Goal: Transaction & Acquisition: Download file/media

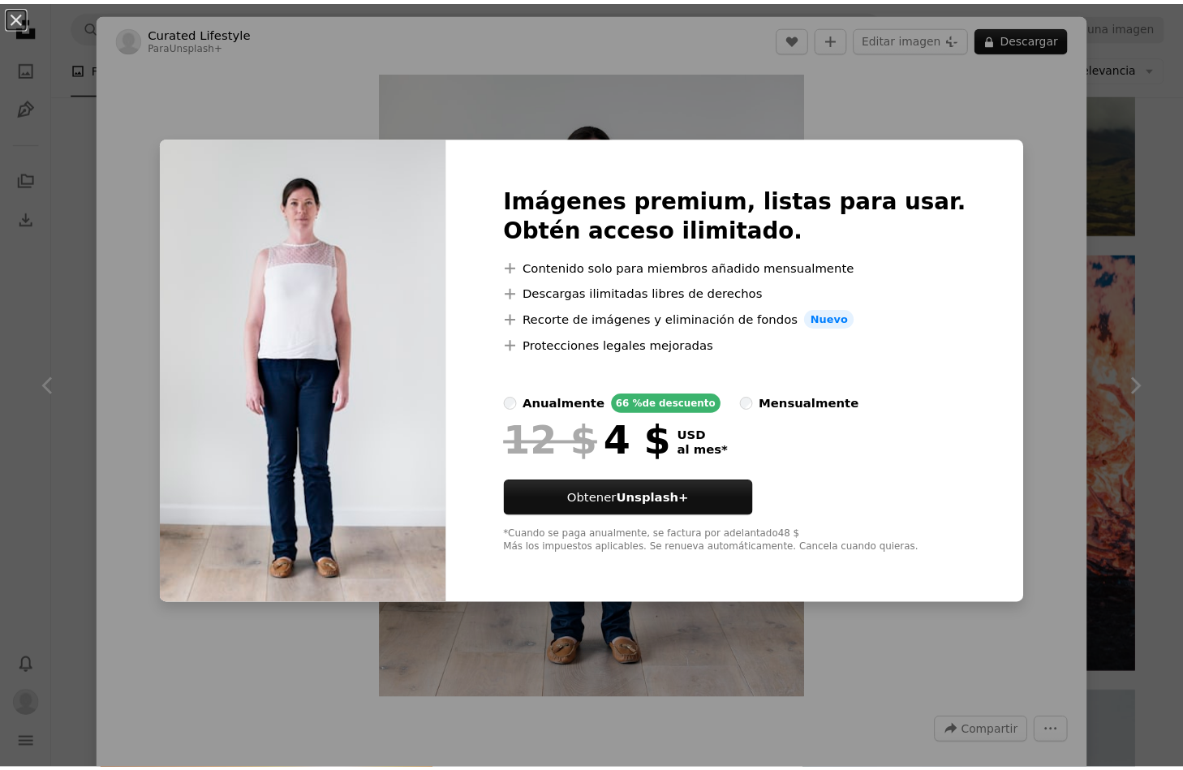
scroll to position [2168, 0]
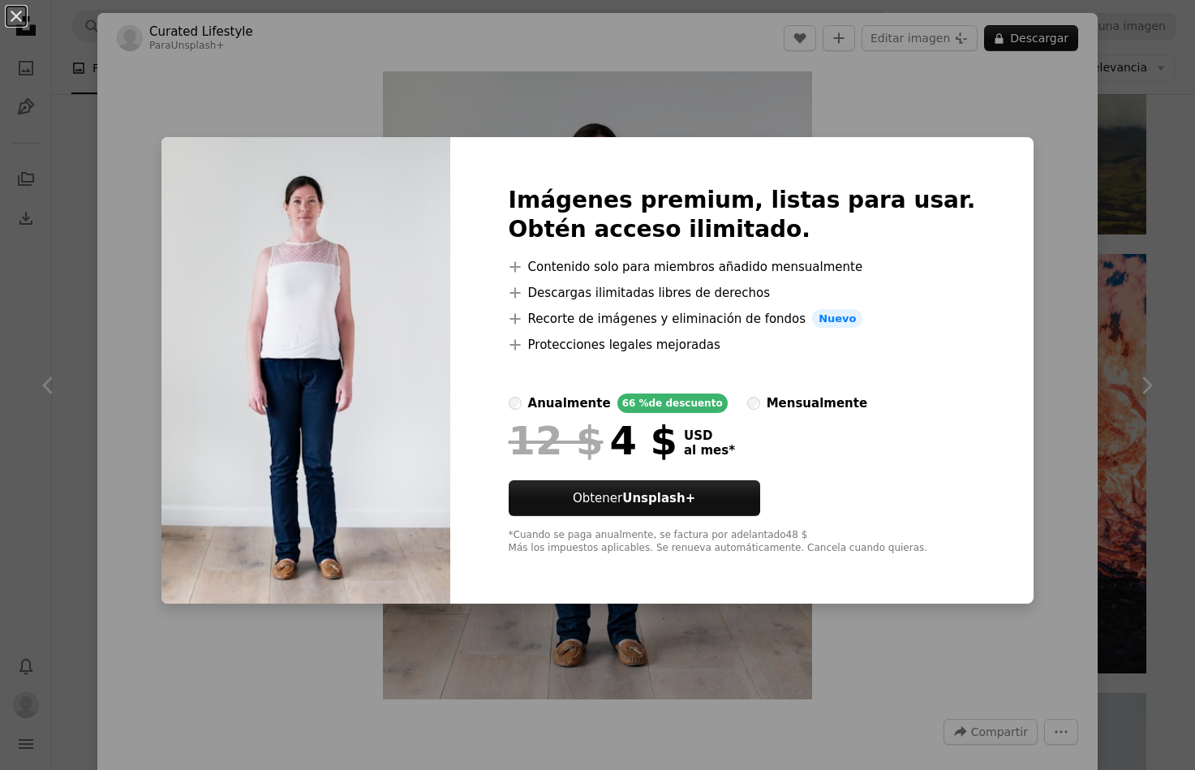
click at [1038, 123] on div "An X shape Imágenes premium, listas para usar. Obtén acceso ilimitado. A plus s…" at bounding box center [597, 385] width 1195 height 770
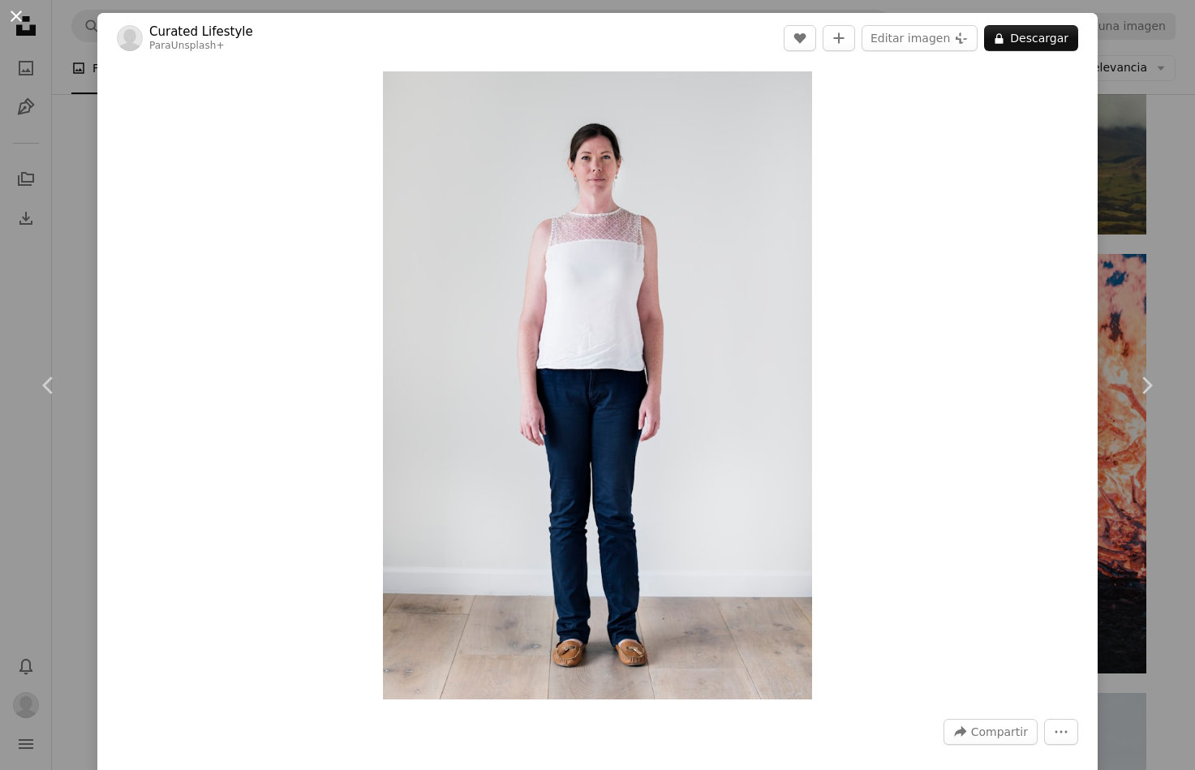
click at [15, 26] on button "An X shape" at bounding box center [15, 15] width 19 height 19
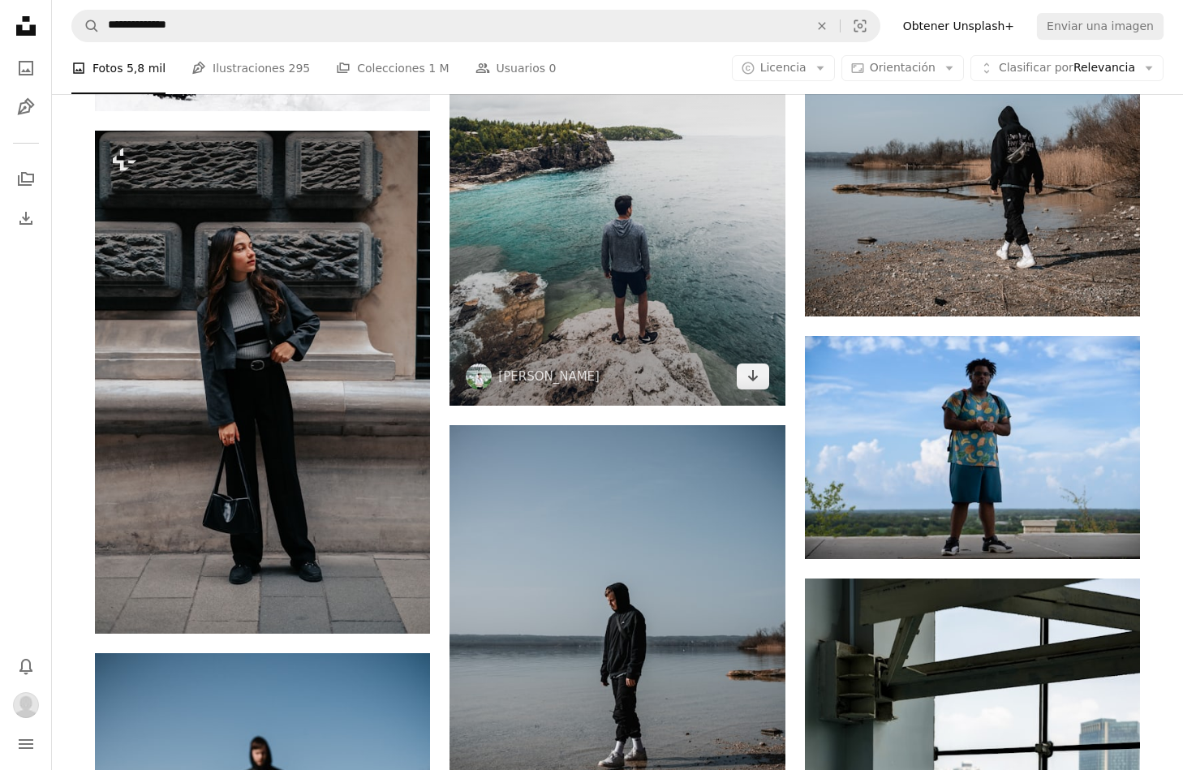
scroll to position [3490, 0]
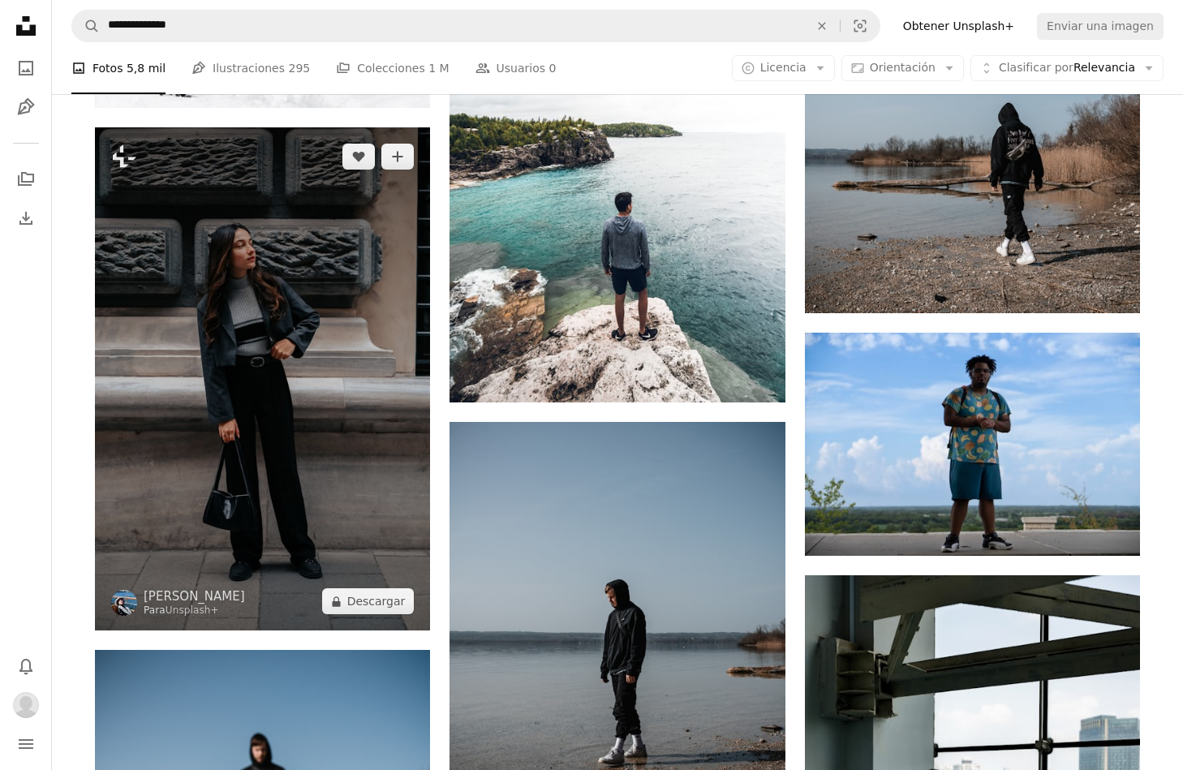
click at [409, 348] on img at bounding box center [262, 378] width 335 height 503
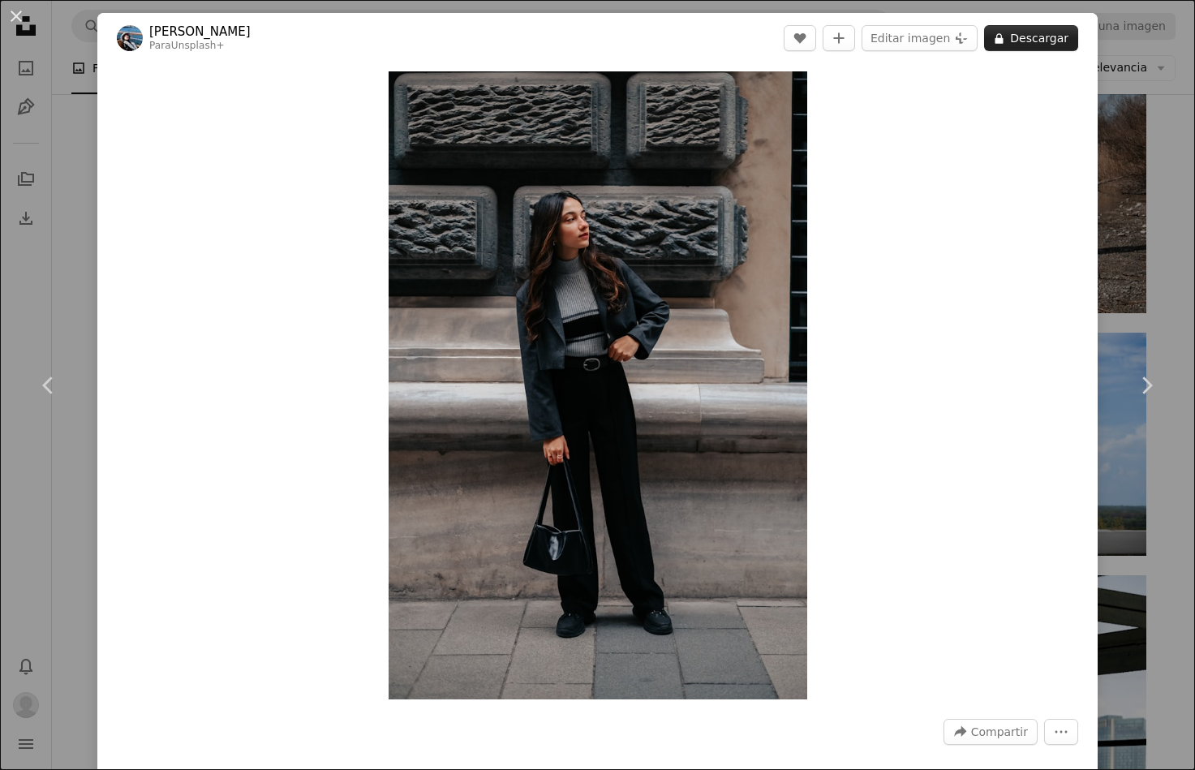
click at [1034, 41] on button "A lock Descargar" at bounding box center [1031, 38] width 94 height 26
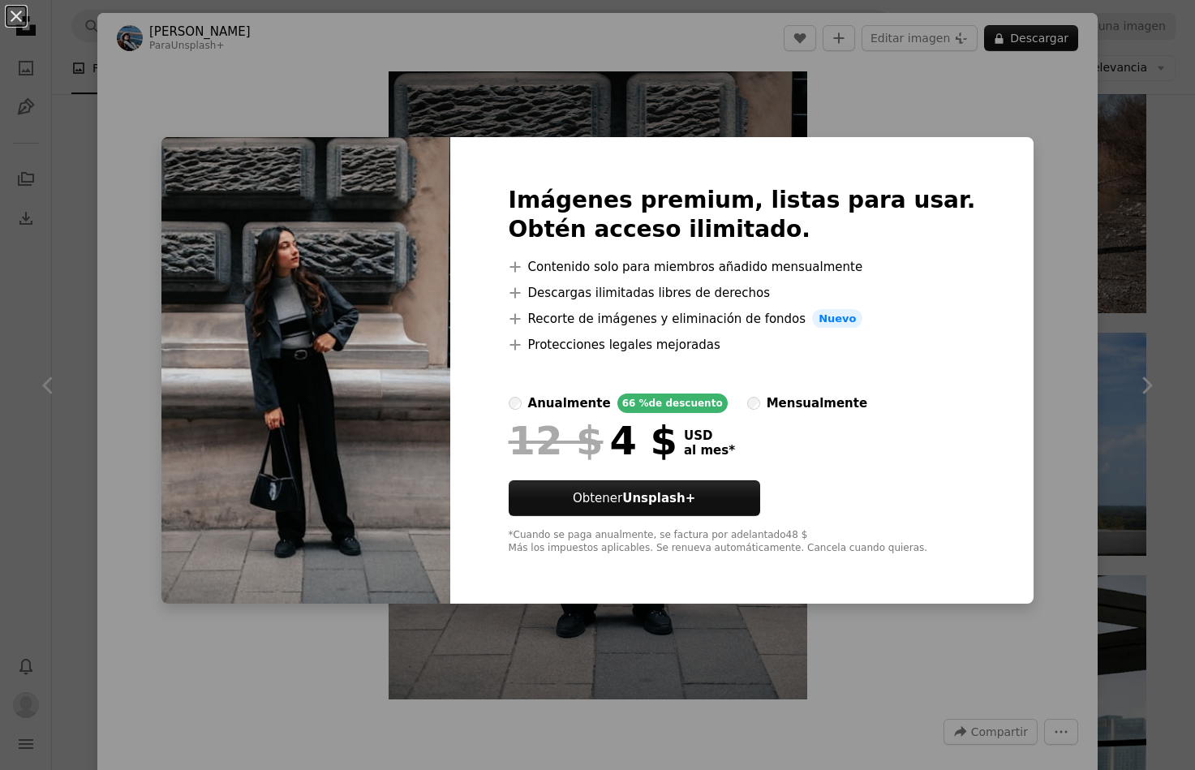
click at [1018, 146] on div "An X shape Imágenes premium, listas para usar. Obtén acceso ilimitado. A plus s…" at bounding box center [597, 385] width 1195 height 770
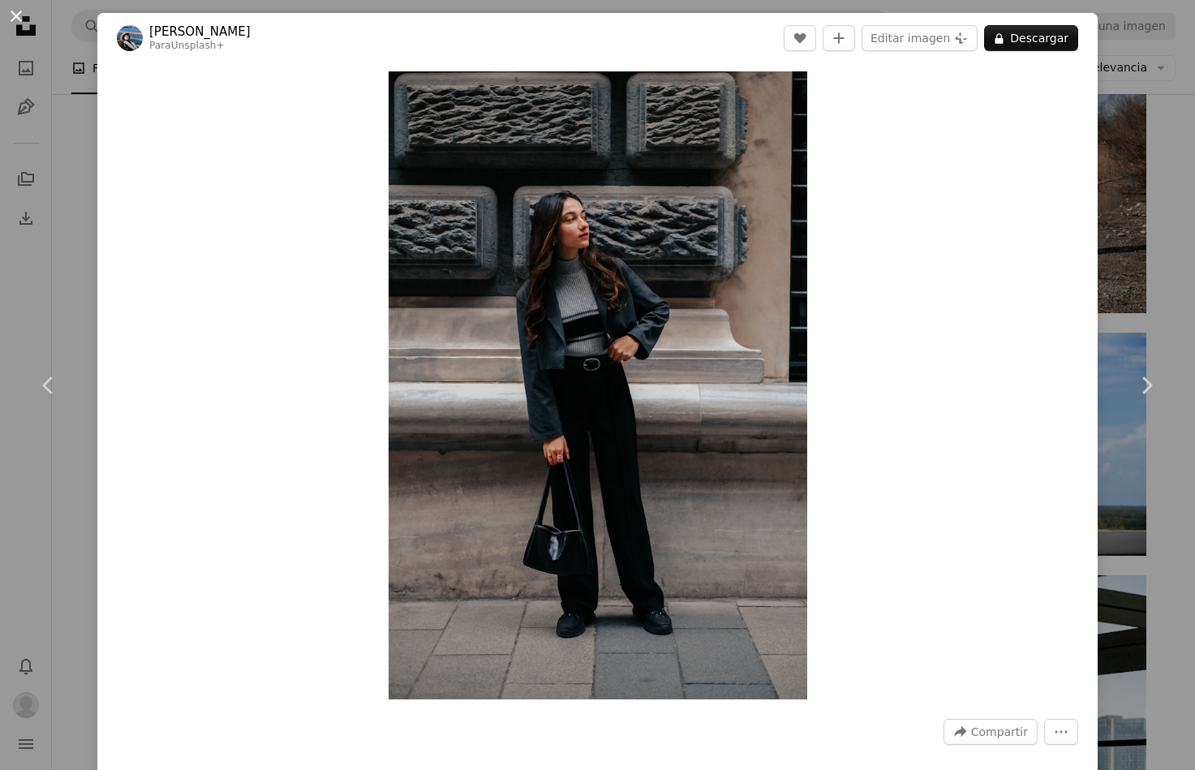
click at [24, 22] on button "An X shape" at bounding box center [15, 15] width 19 height 19
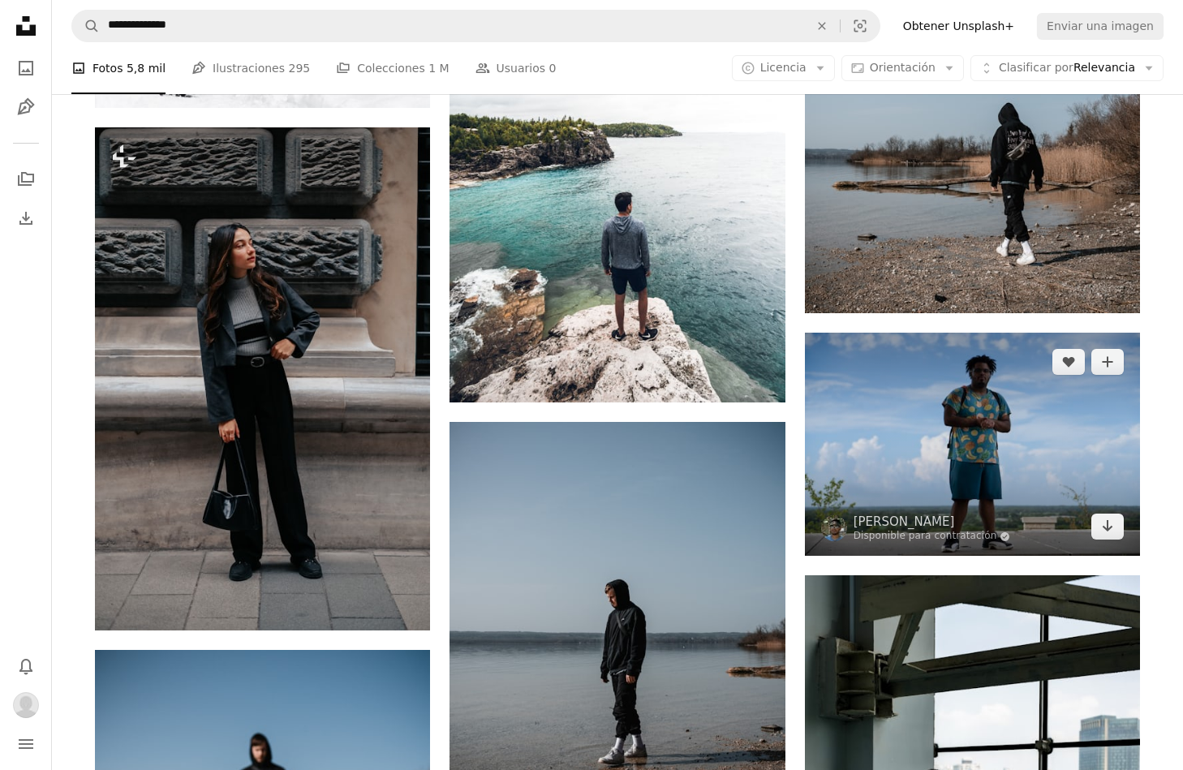
click at [988, 431] on img at bounding box center [972, 444] width 335 height 223
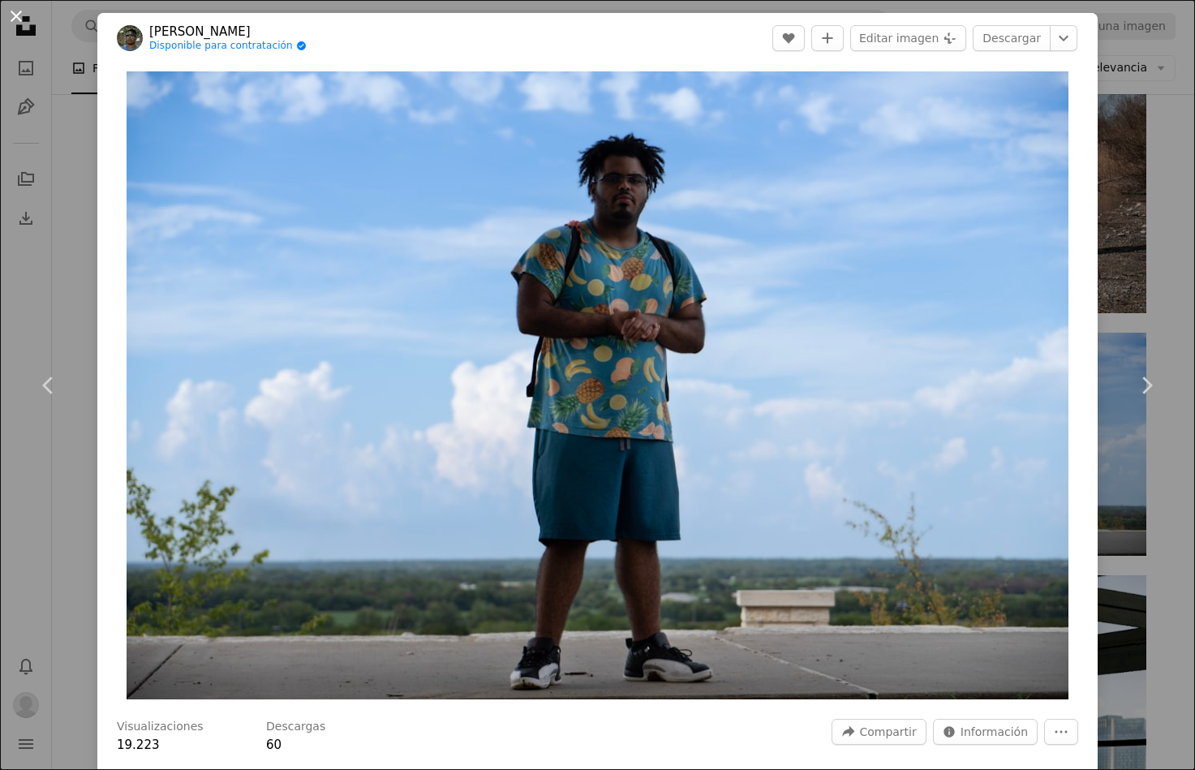
click at [6, 21] on button "An X shape" at bounding box center [15, 15] width 19 height 19
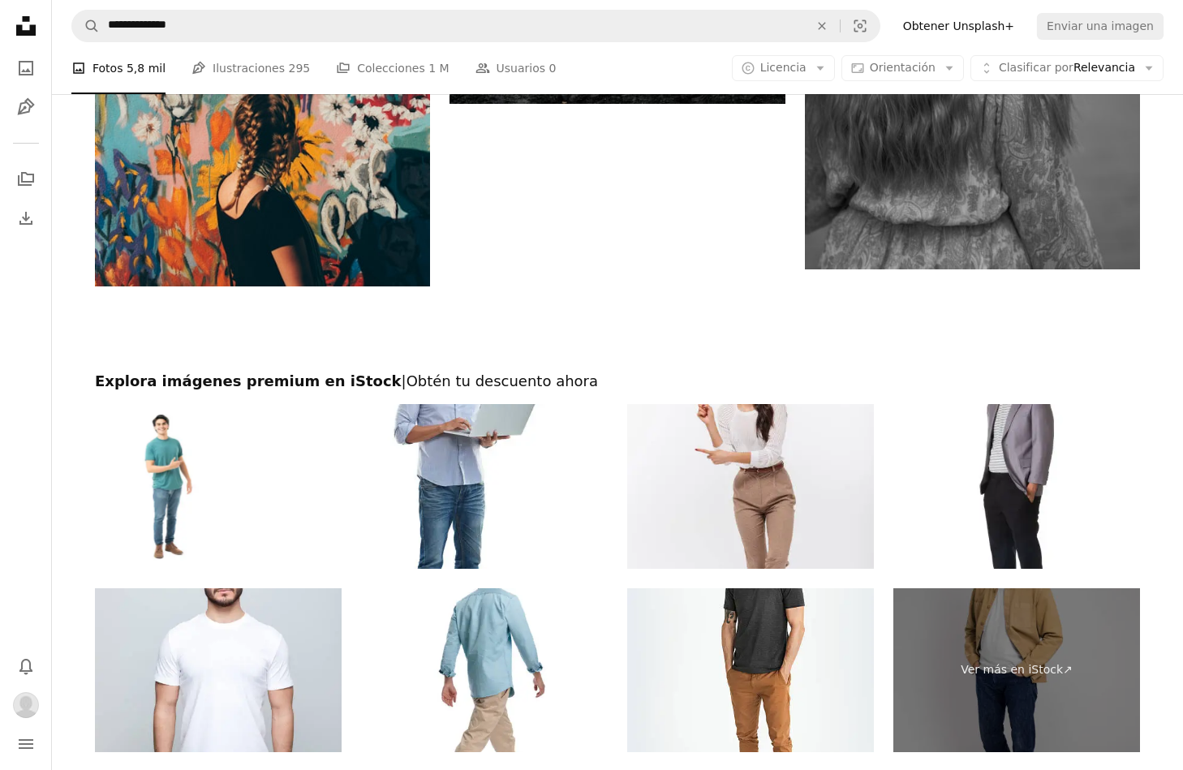
scroll to position [6350, 0]
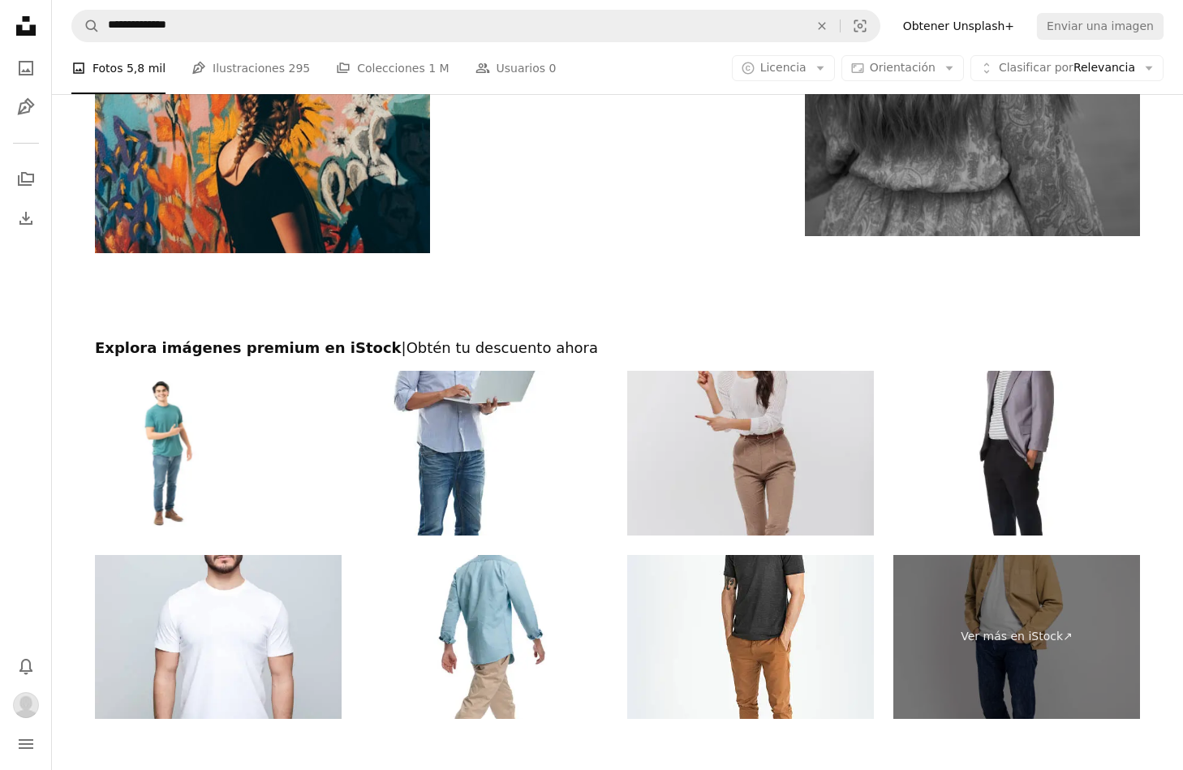
click at [722, 416] on img at bounding box center [750, 453] width 247 height 165
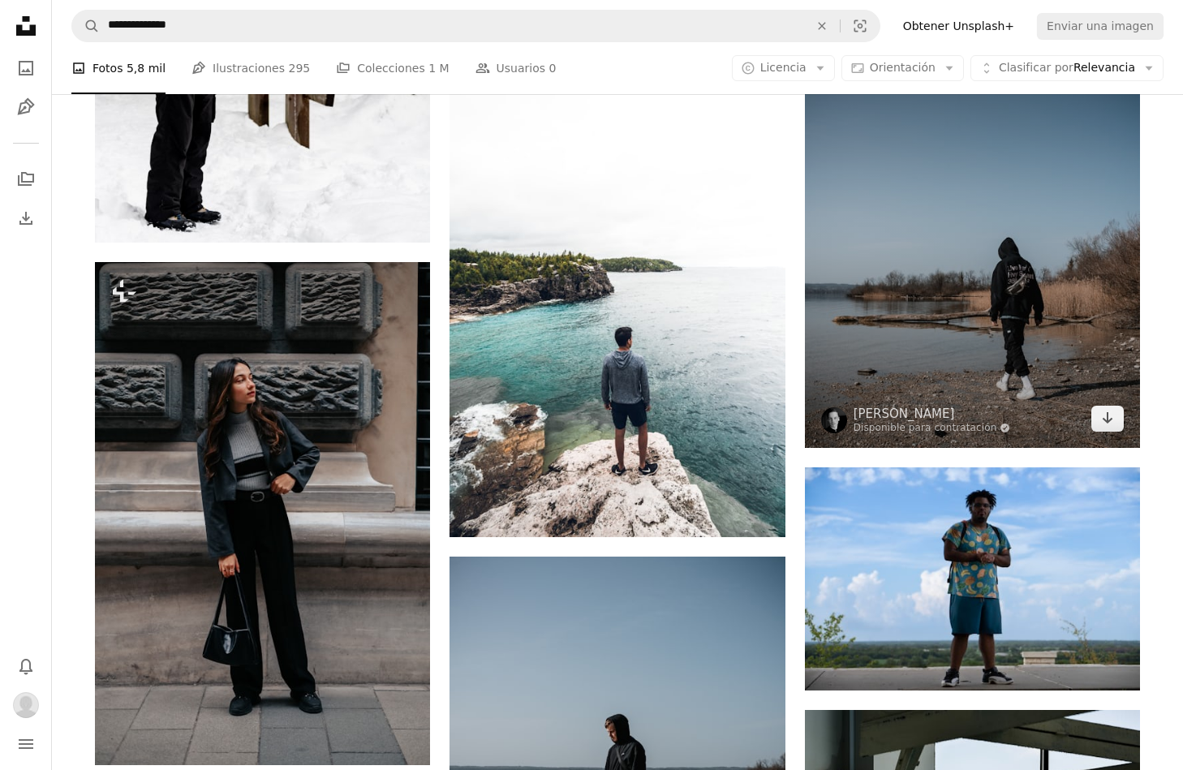
scroll to position [3520, 0]
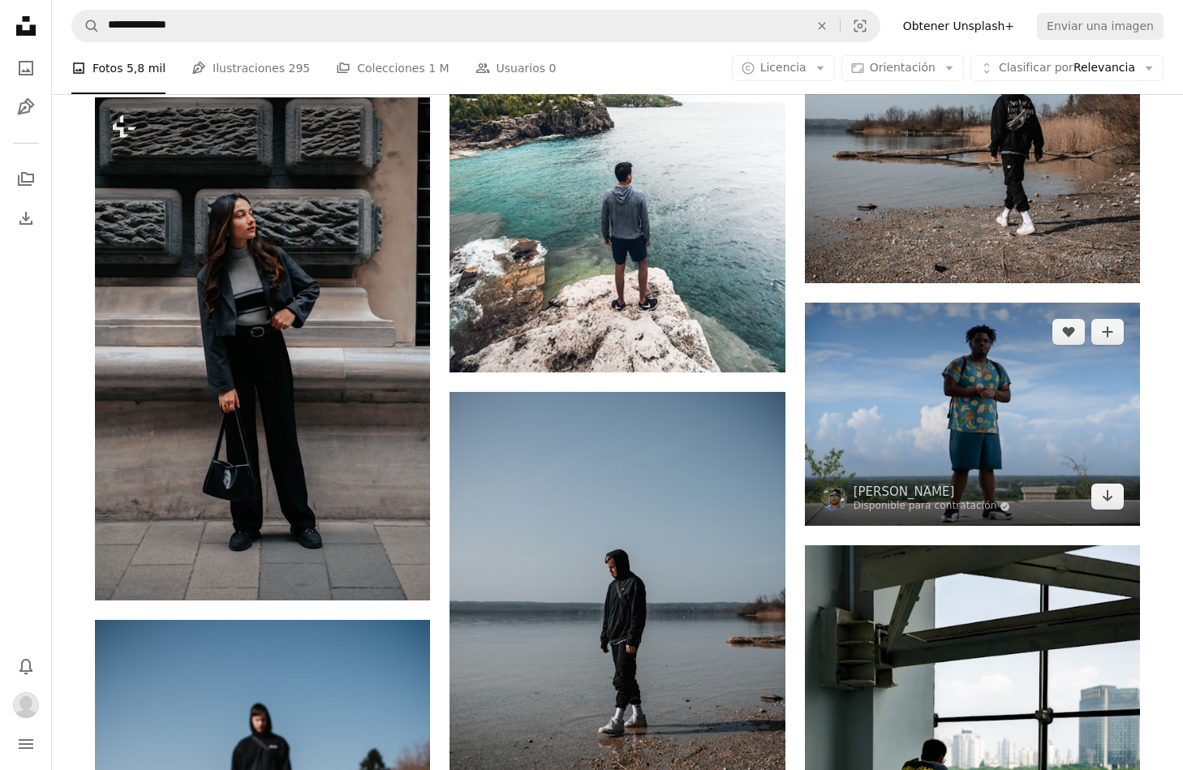
click at [907, 362] on img at bounding box center [972, 414] width 335 height 223
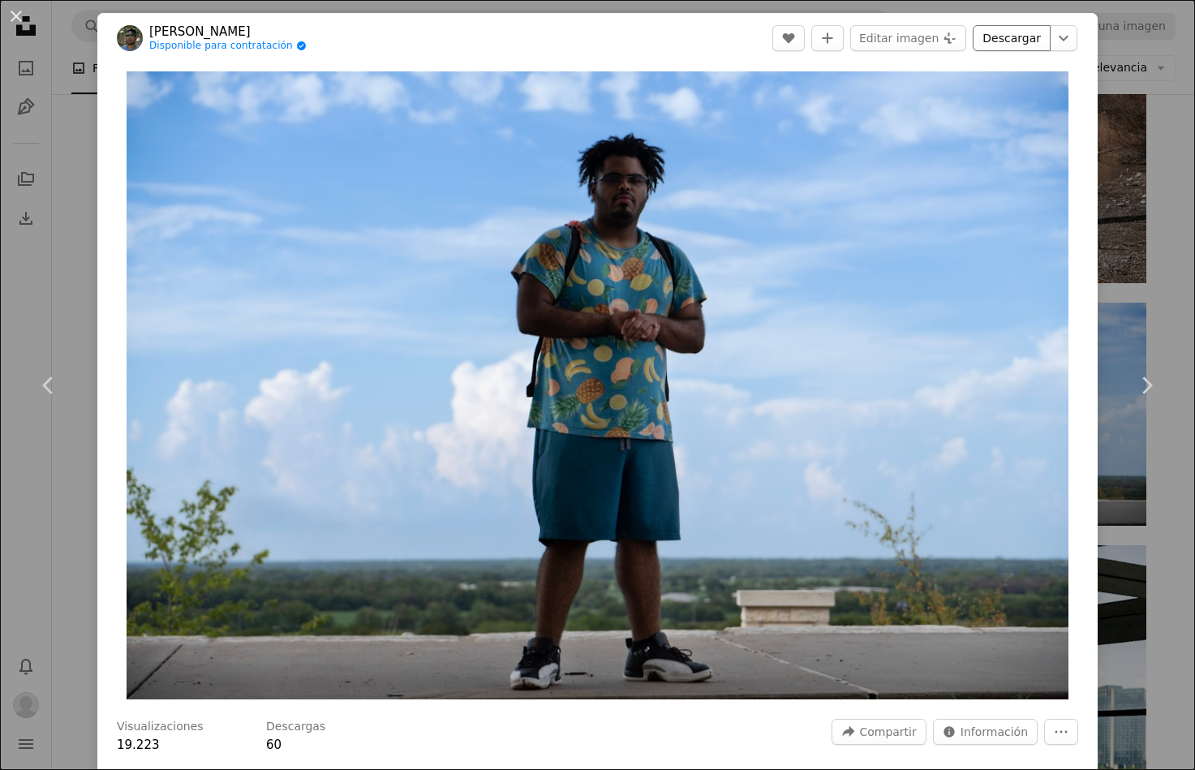
click at [1011, 42] on link "Descargar" at bounding box center [1012, 38] width 78 height 26
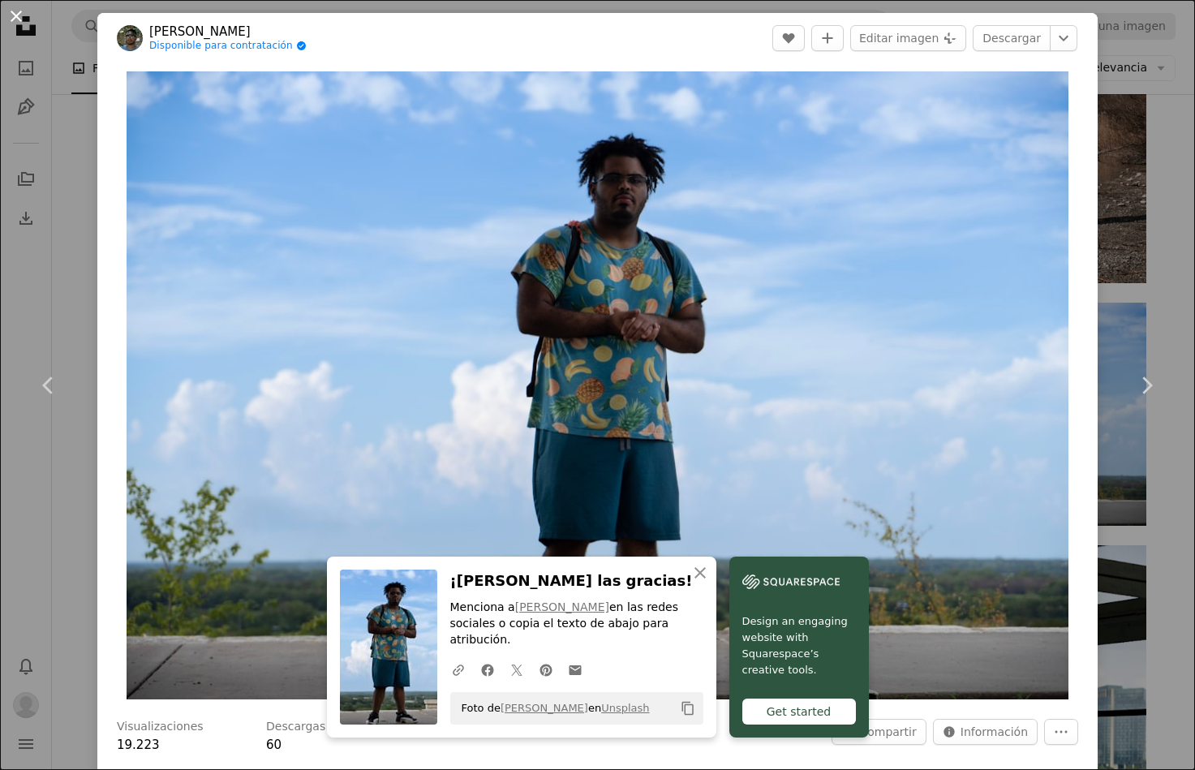
click at [15, 15] on button "An X shape" at bounding box center [15, 15] width 19 height 19
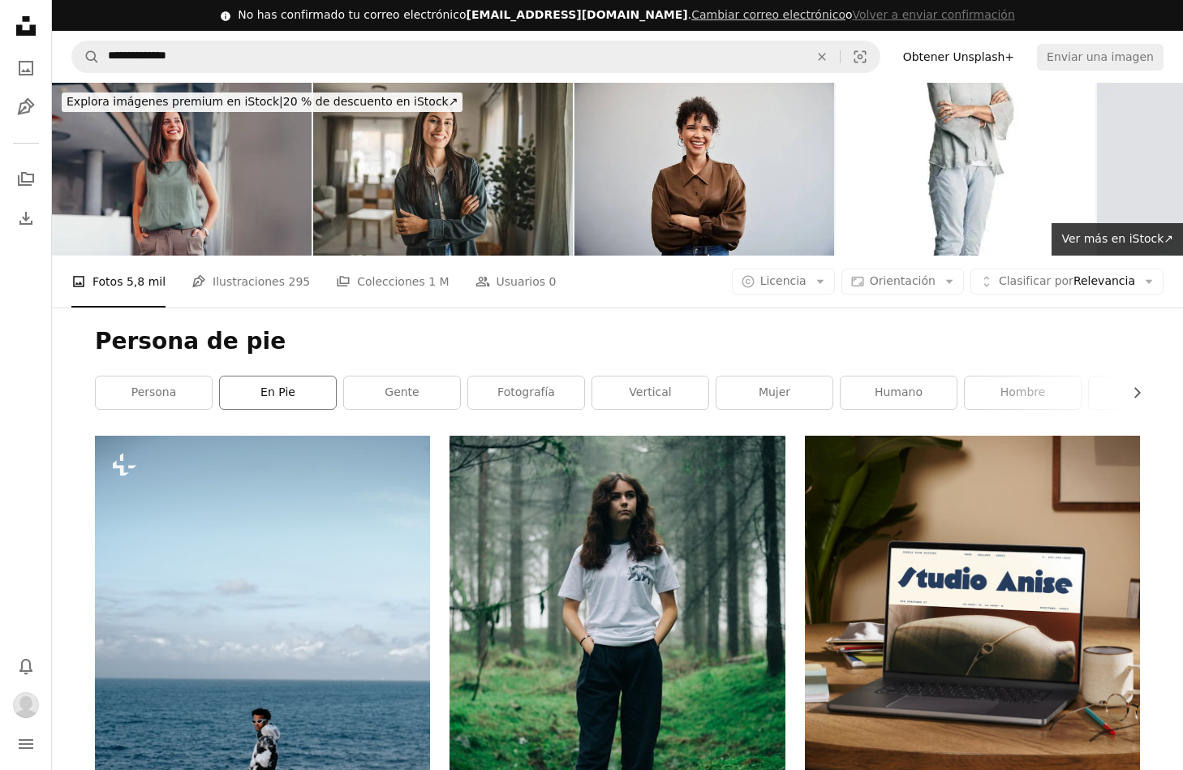
click at [315, 384] on link "En pie" at bounding box center [278, 392] width 116 height 32
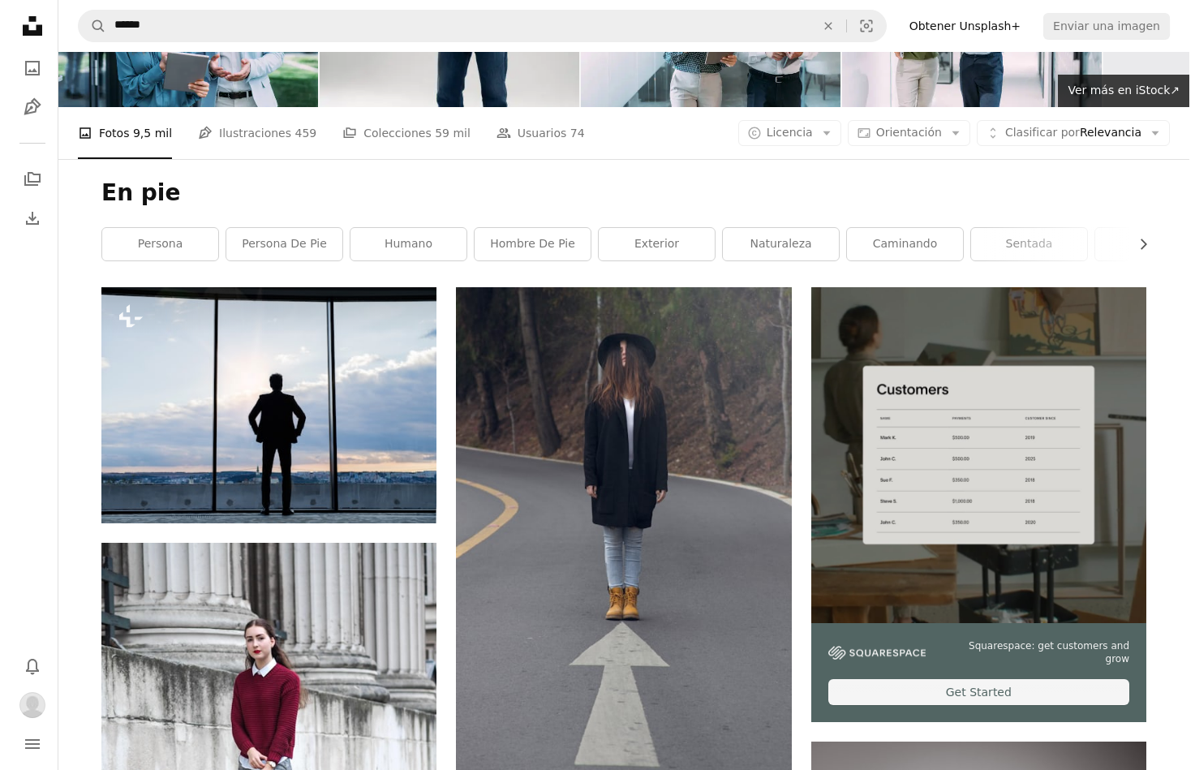
scroll to position [145, 0]
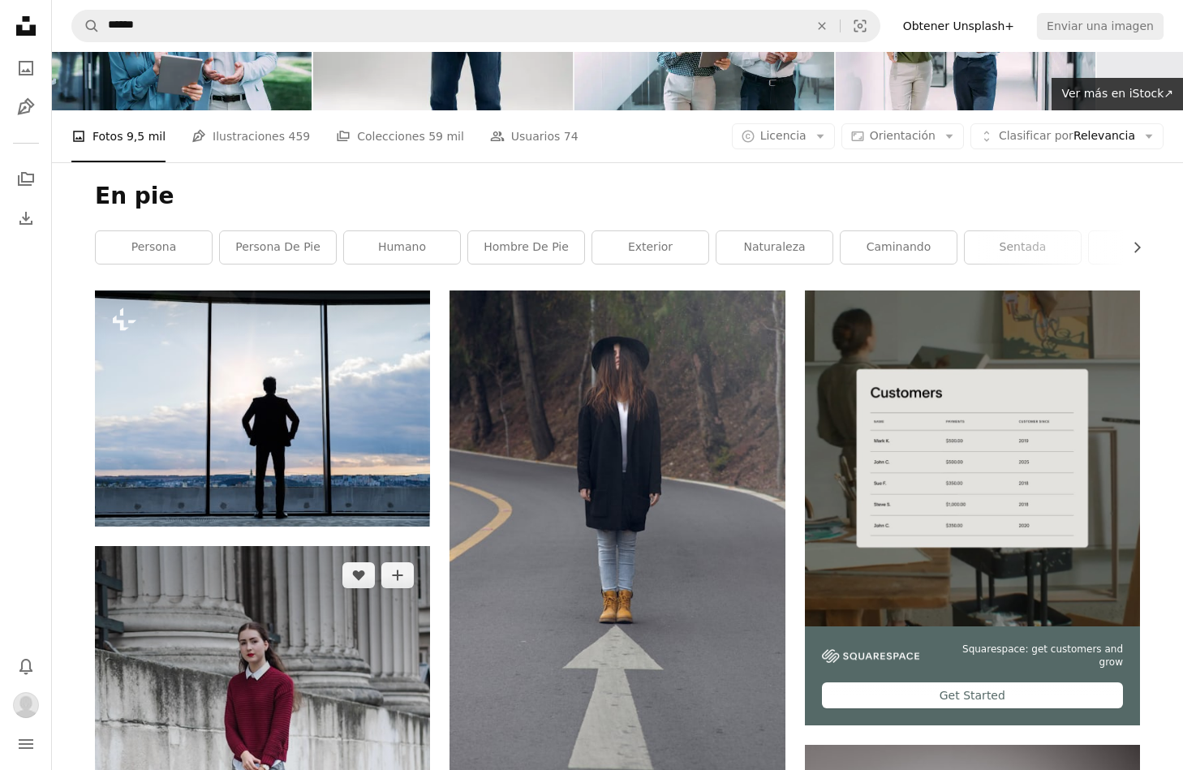
click at [333, 599] on img at bounding box center [262, 769] width 335 height 447
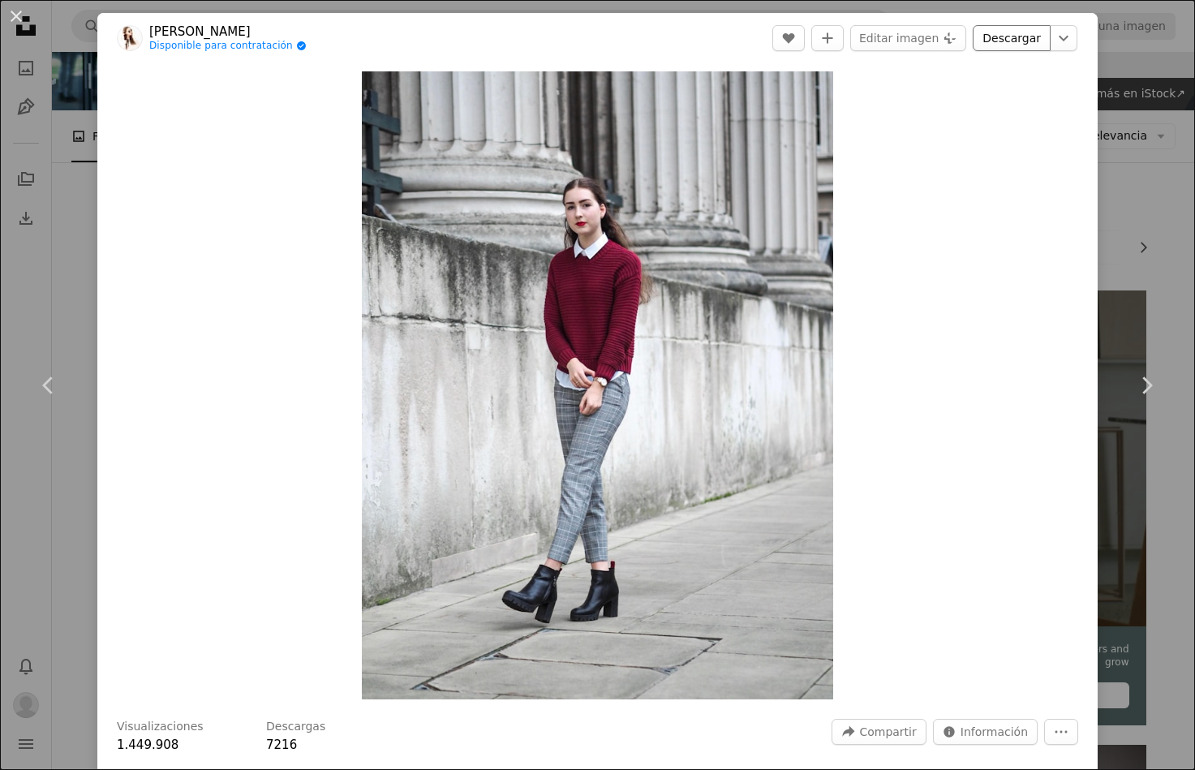
click at [995, 39] on link "Descargar" at bounding box center [1012, 38] width 78 height 26
